Goal: Information Seeking & Learning: Learn about a topic

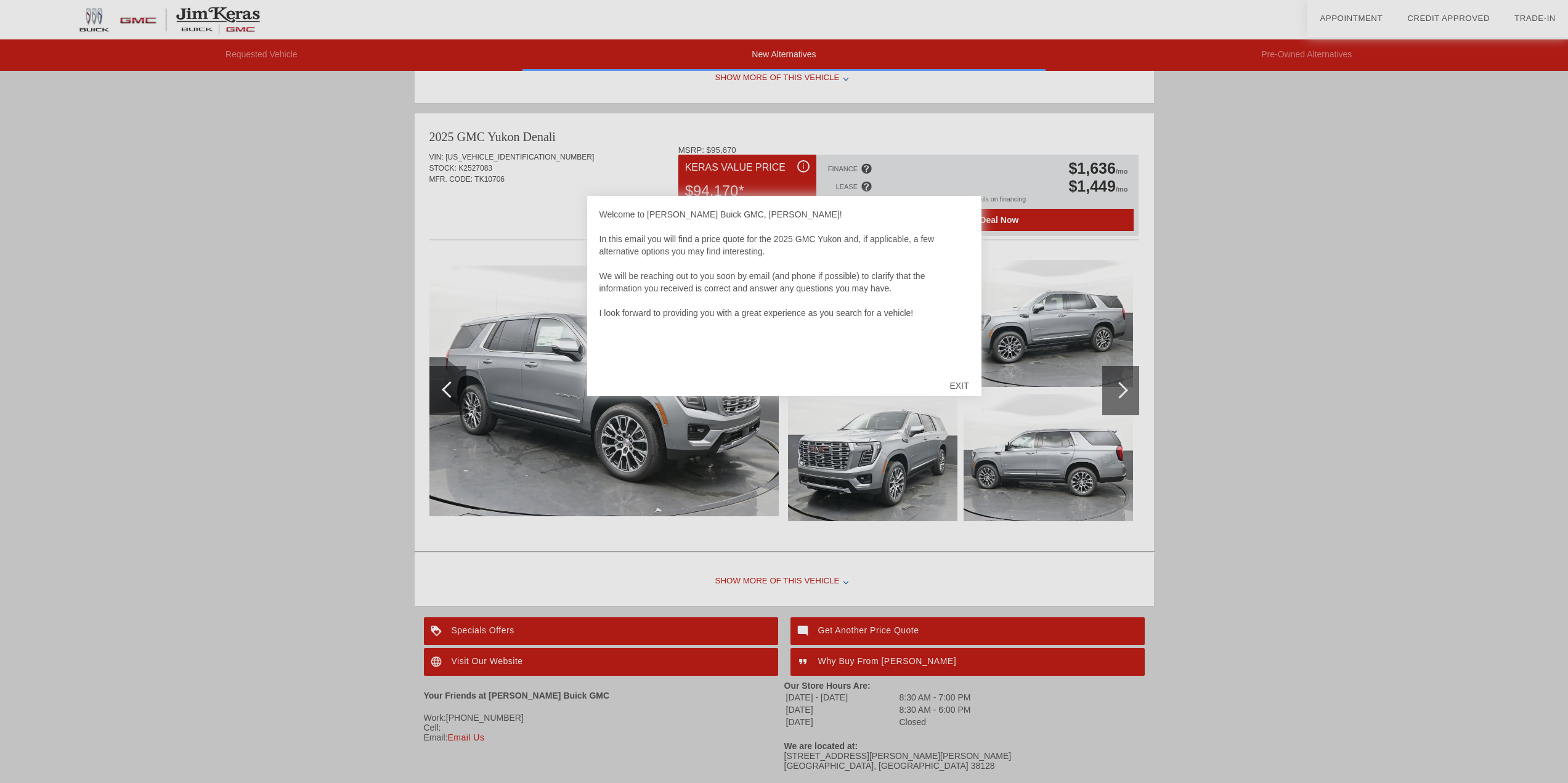
click at [957, 378] on div "EXIT" at bounding box center [959, 385] width 44 height 37
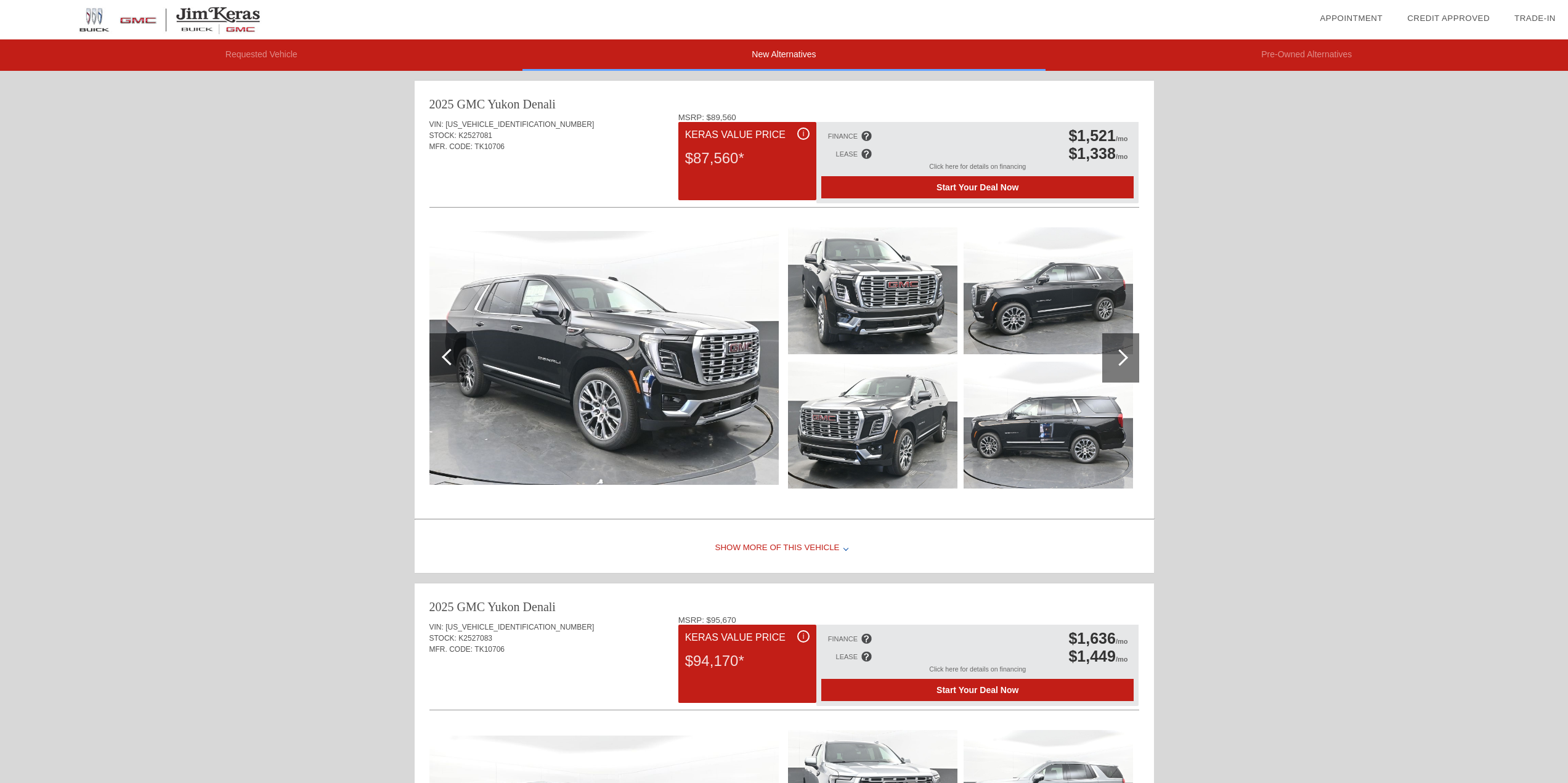
click at [636, 369] on img at bounding box center [604, 358] width 349 height 255
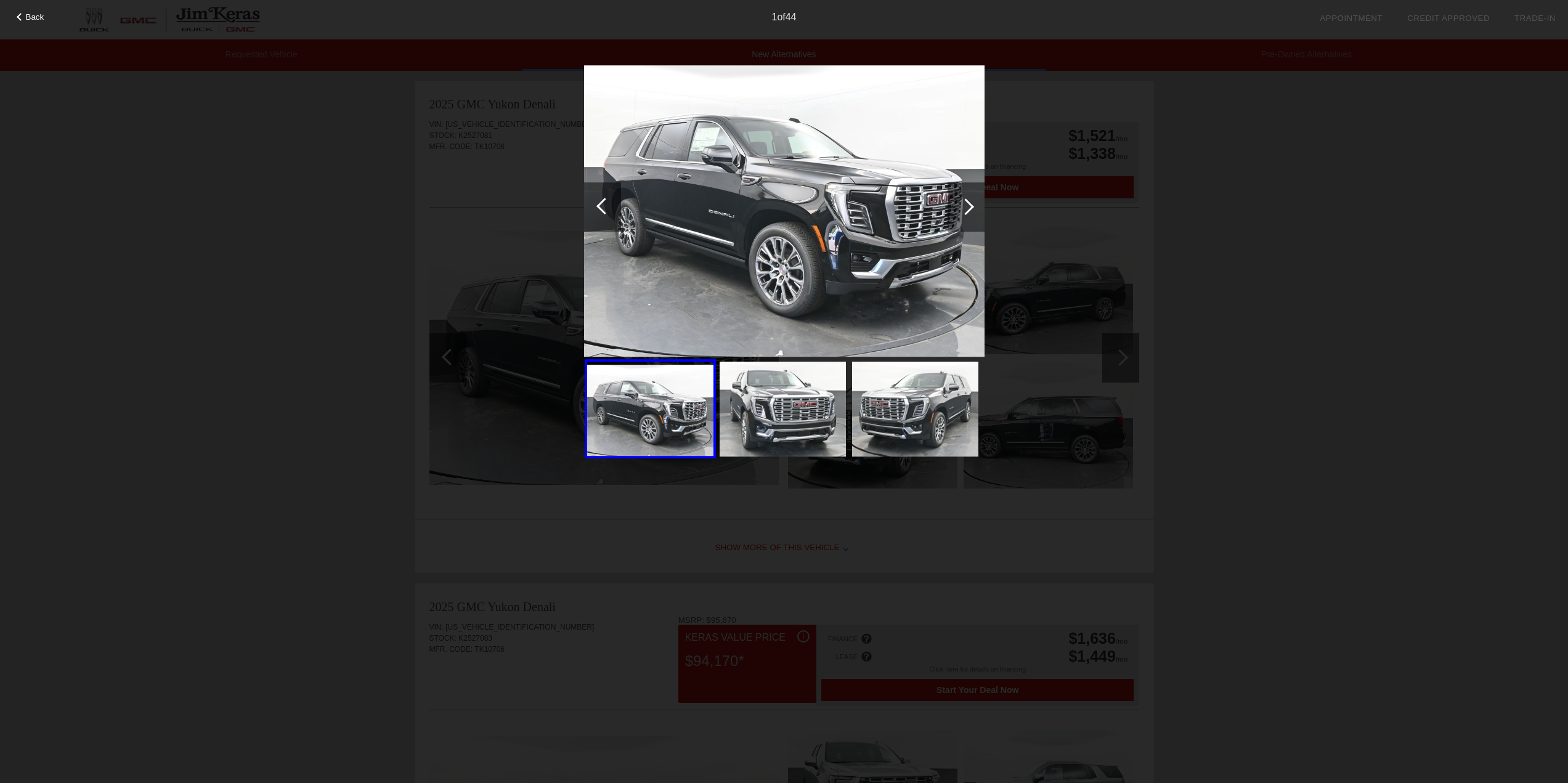
click at [1234, 254] on div "Back 1 of 44" at bounding box center [784, 392] width 1568 height 783
click at [1146, 144] on div "Back 1 of 44" at bounding box center [784, 392] width 1568 height 783
click at [20, 19] on div at bounding box center [20, 17] width 8 height 8
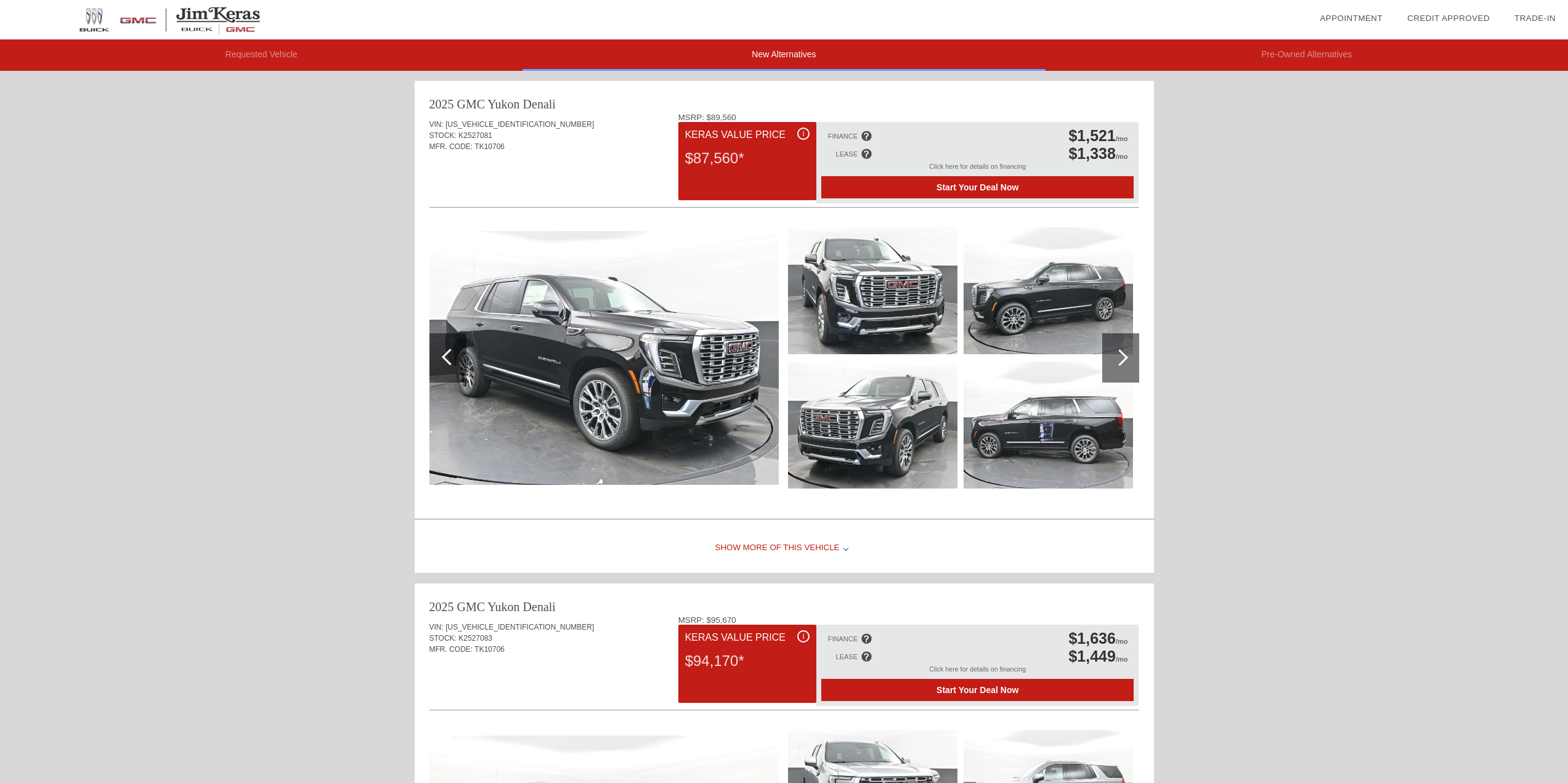
click at [547, 131] on div "STOCK: K2527081" at bounding box center [785, 135] width 710 height 11
click at [545, 131] on div "STOCK: K2527081" at bounding box center [785, 135] width 710 height 11
click at [260, 57] on li "Requested Vehicle" at bounding box center [261, 55] width 522 height 31
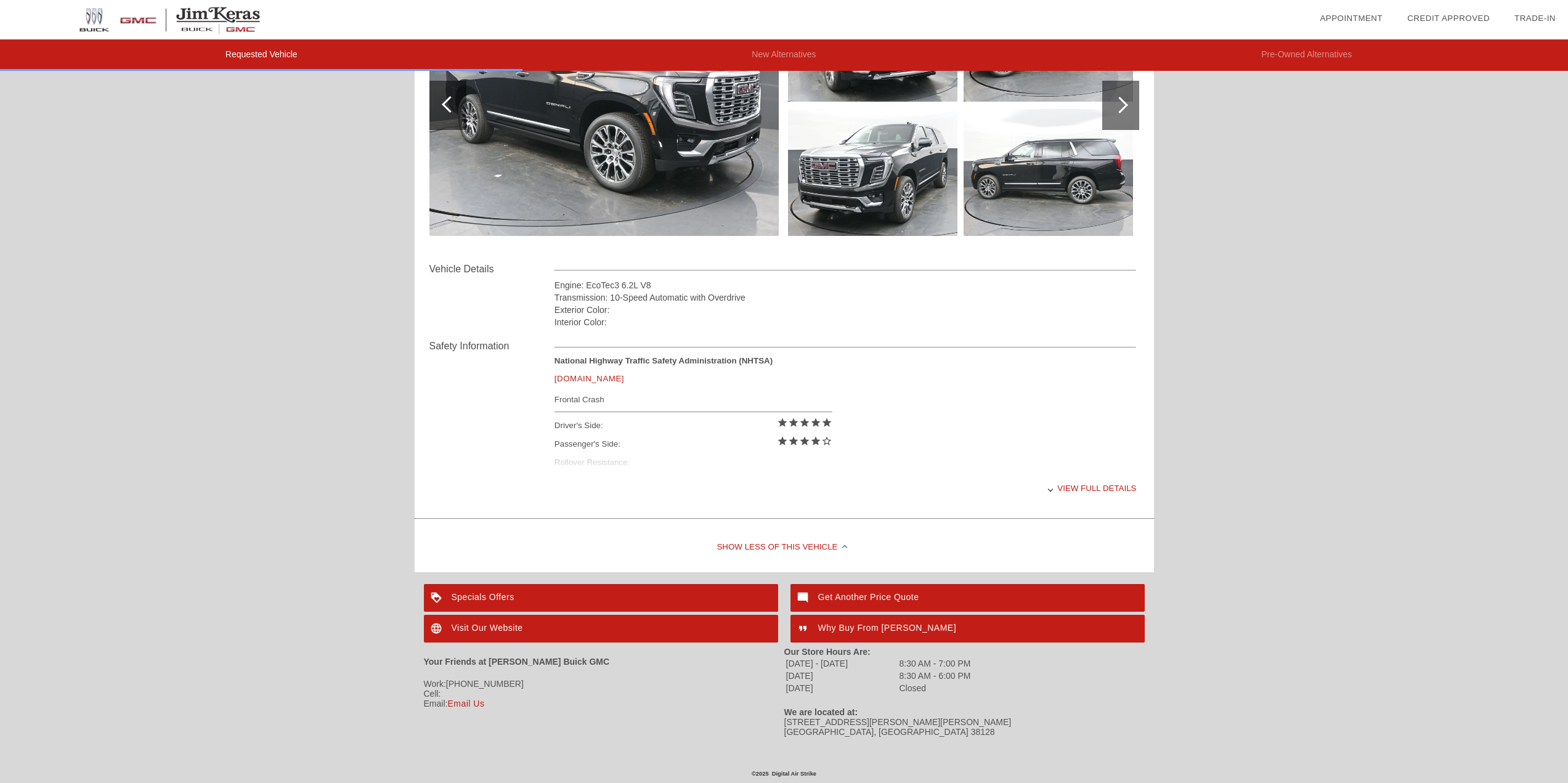
scroll to position [129, 0]
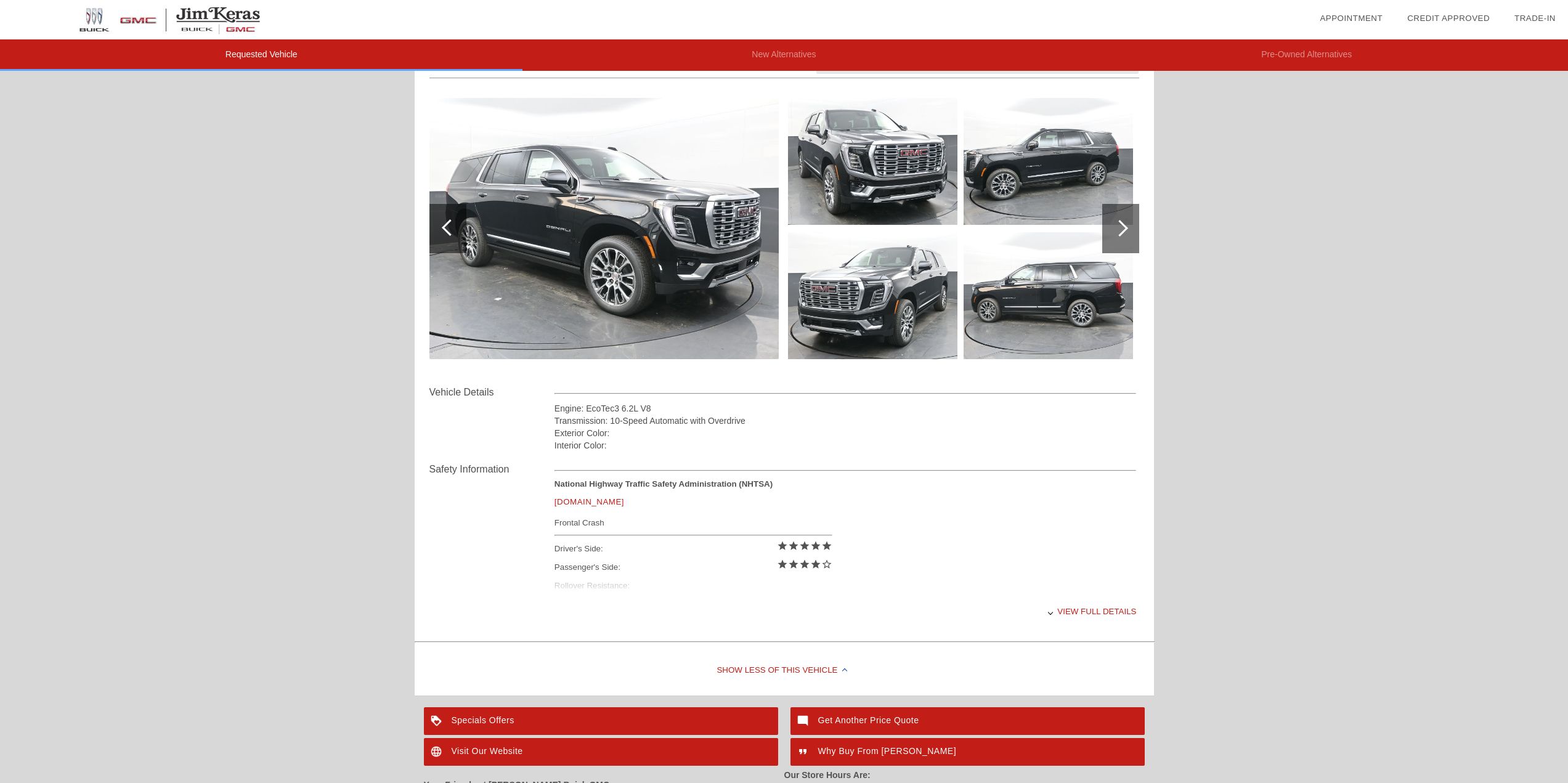
click at [1106, 622] on div "View full details" at bounding box center [845, 611] width 582 height 30
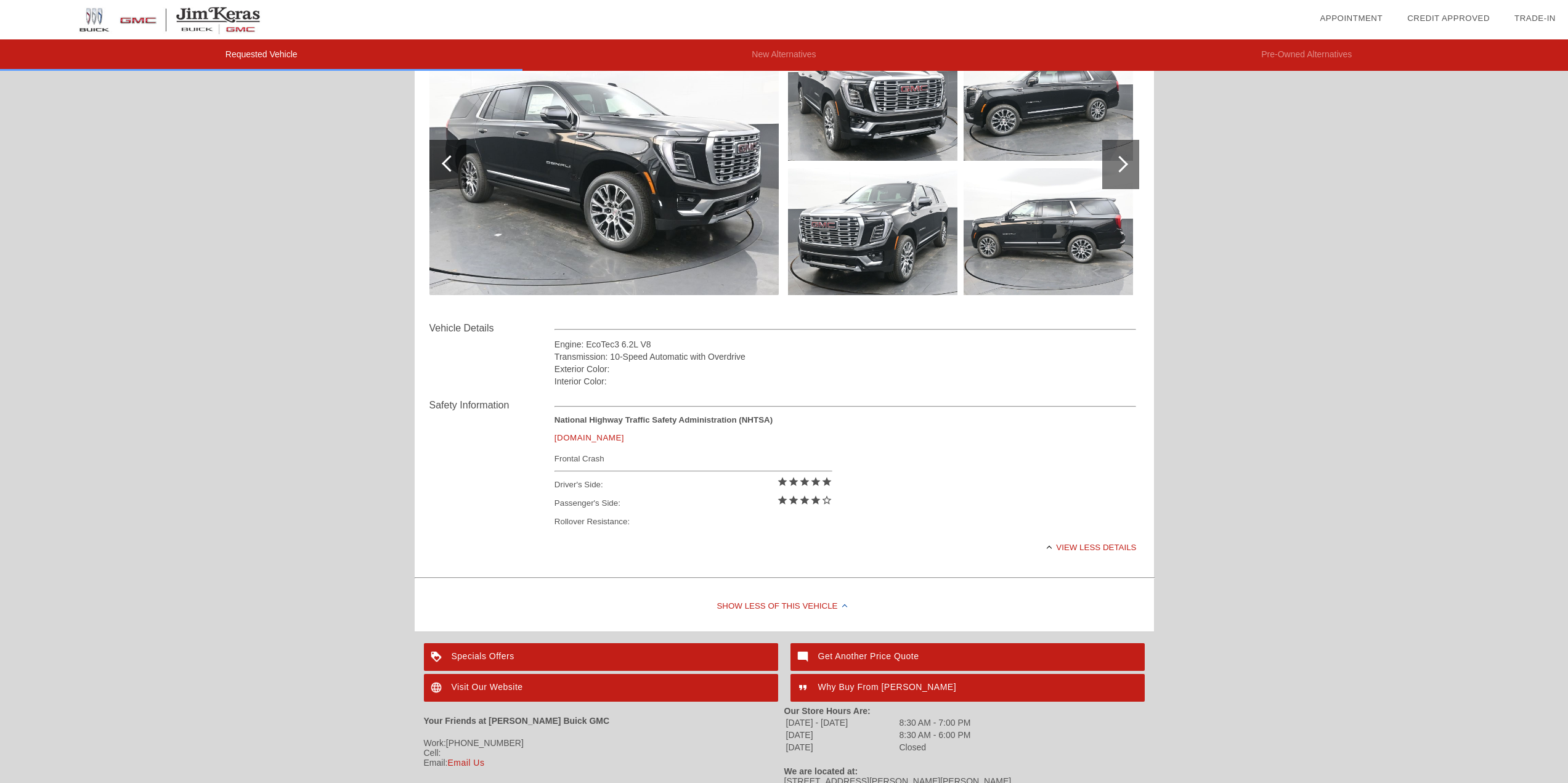
scroll to position [253, 0]
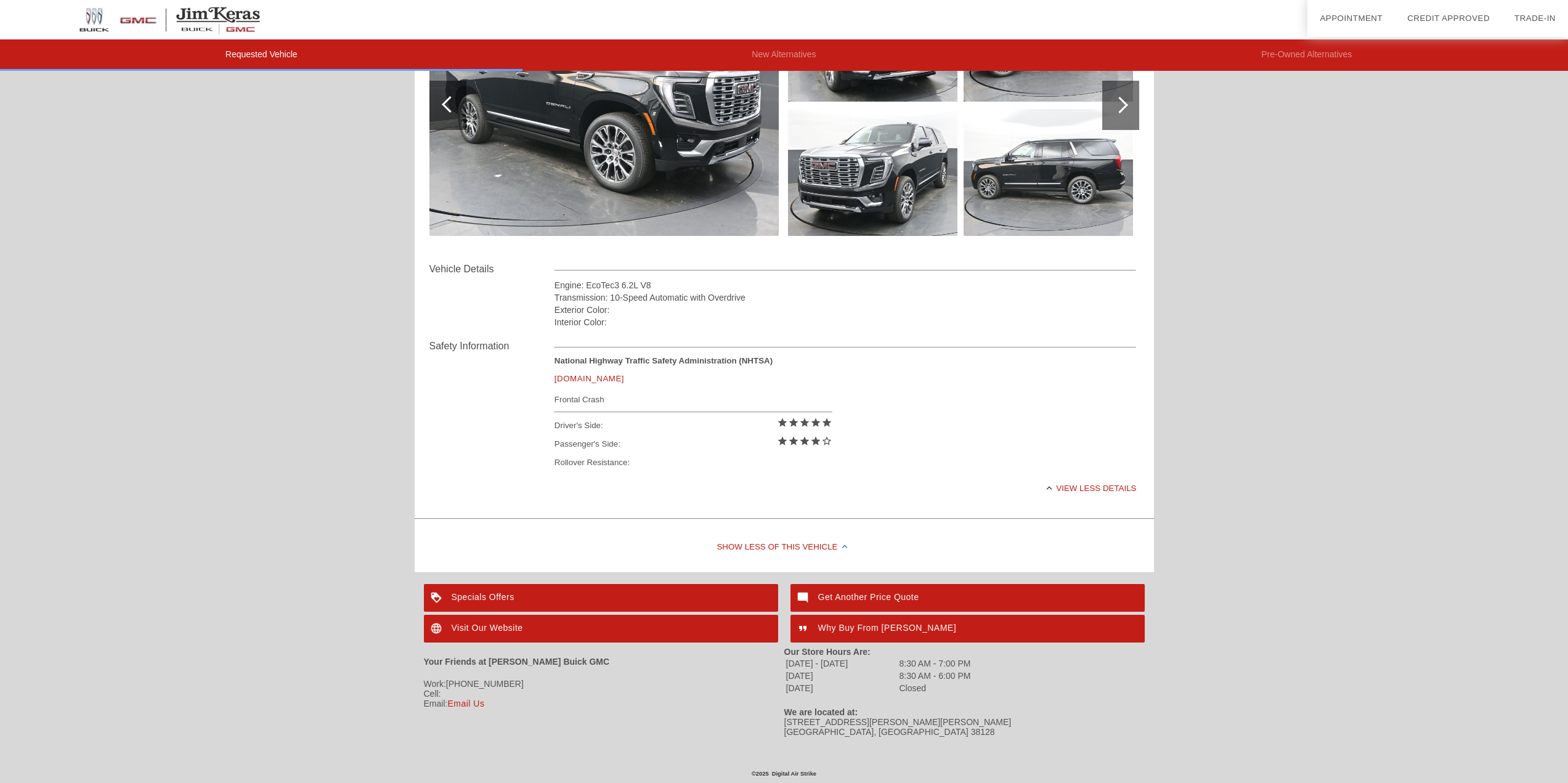
click at [546, 628] on div "Visit Our Website" at bounding box center [601, 628] width 354 height 28
